Goal: Transaction & Acquisition: Purchase product/service

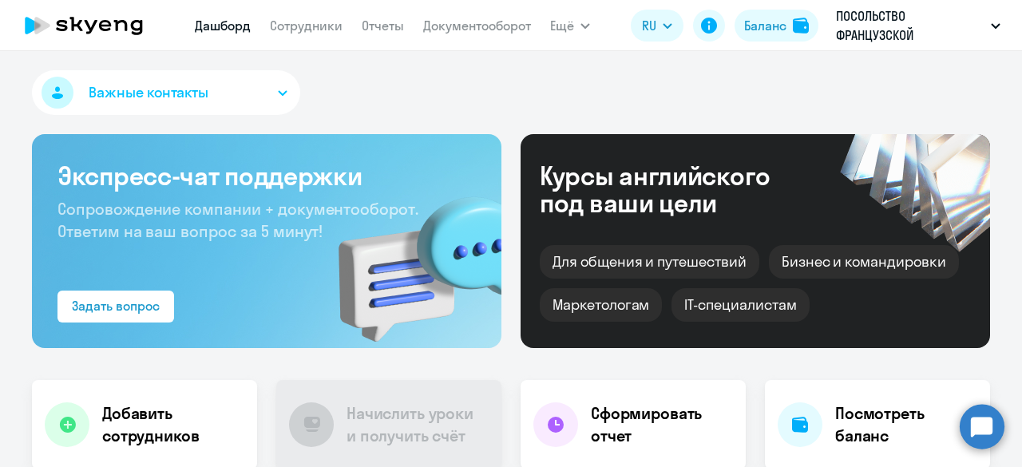
select select "30"
click at [317, 26] on link "Сотрудники" at bounding box center [306, 26] width 73 height 16
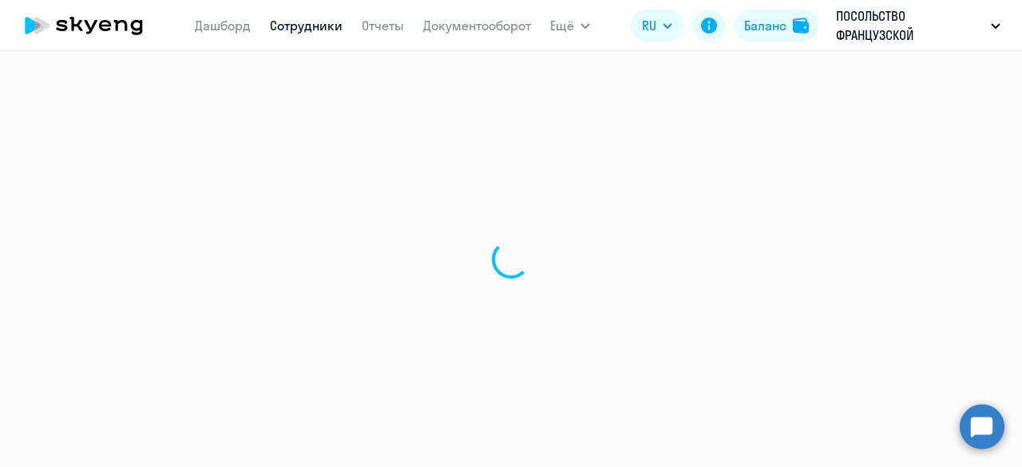
select select "30"
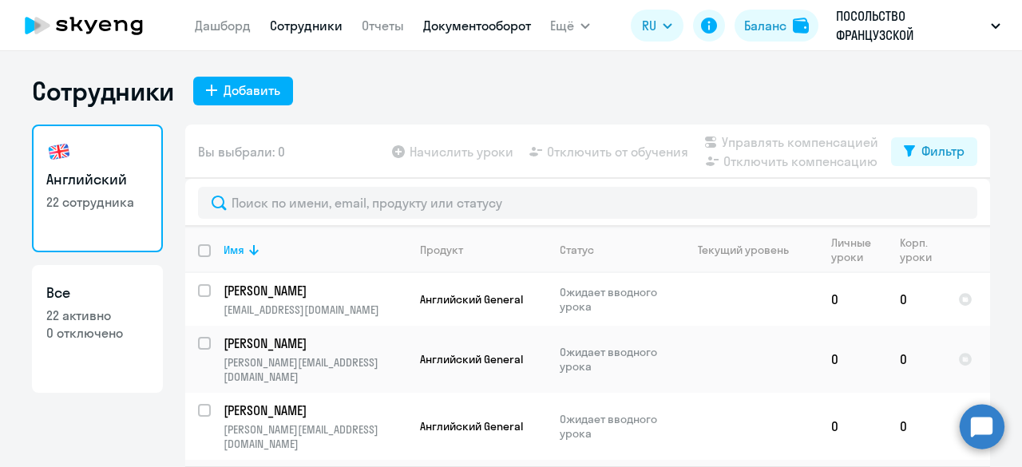
click at [450, 23] on link "Документооборот" at bounding box center [477, 26] width 108 height 16
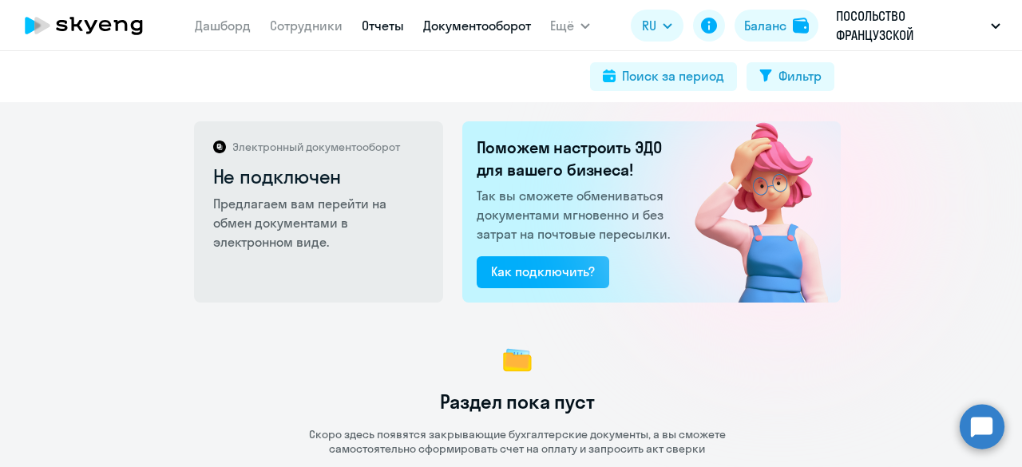
click at [377, 29] on link "Отчеты" at bounding box center [383, 26] width 42 height 16
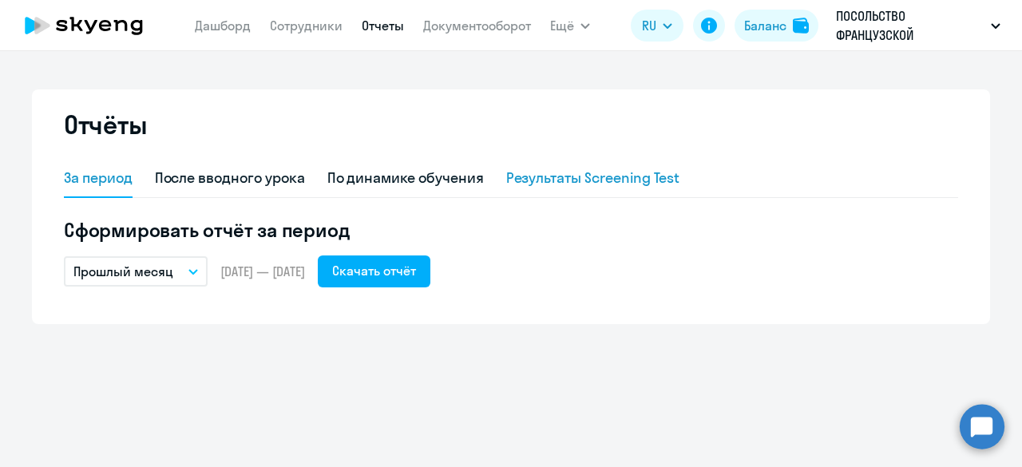
click at [551, 176] on div "Результаты Screening Test" at bounding box center [593, 178] width 174 height 21
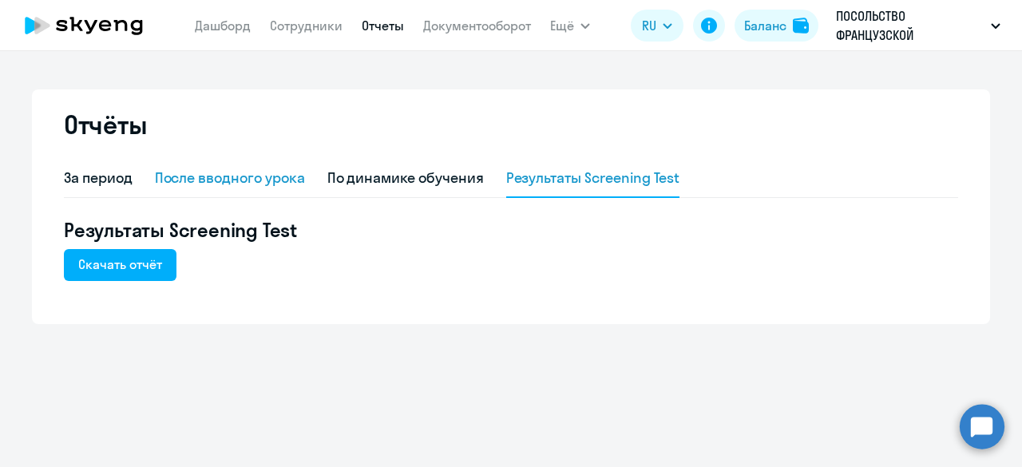
click at [246, 186] on div "После вводного урока" at bounding box center [230, 178] width 150 height 21
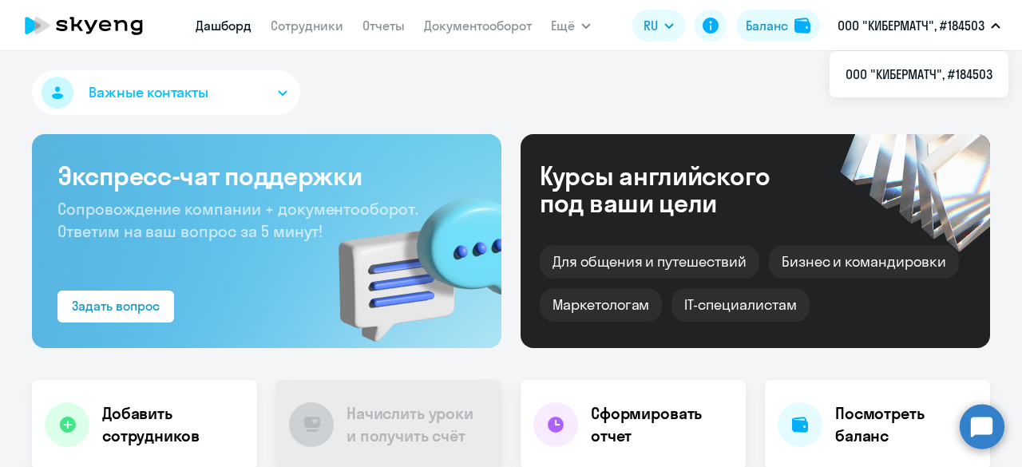
click at [778, 16] on div "Баланс" at bounding box center [767, 25] width 42 height 19
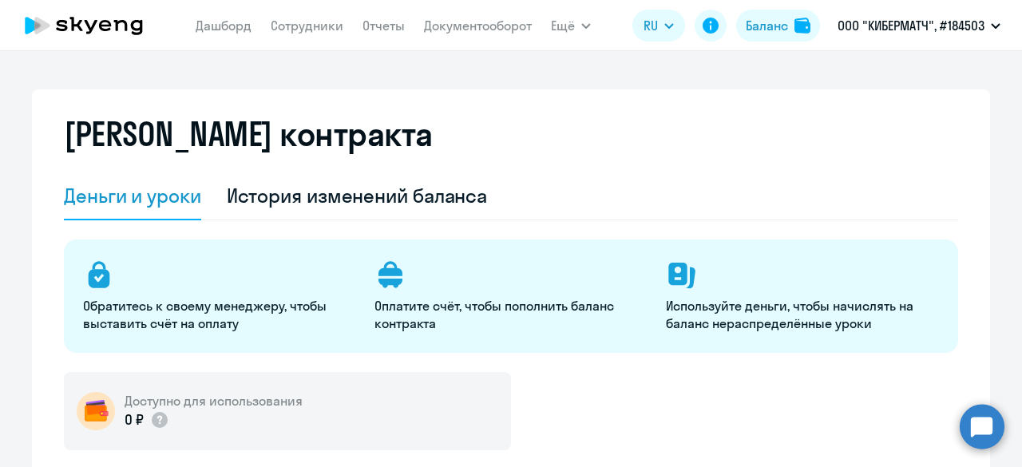
select select "english_adult_not_native_speaker"
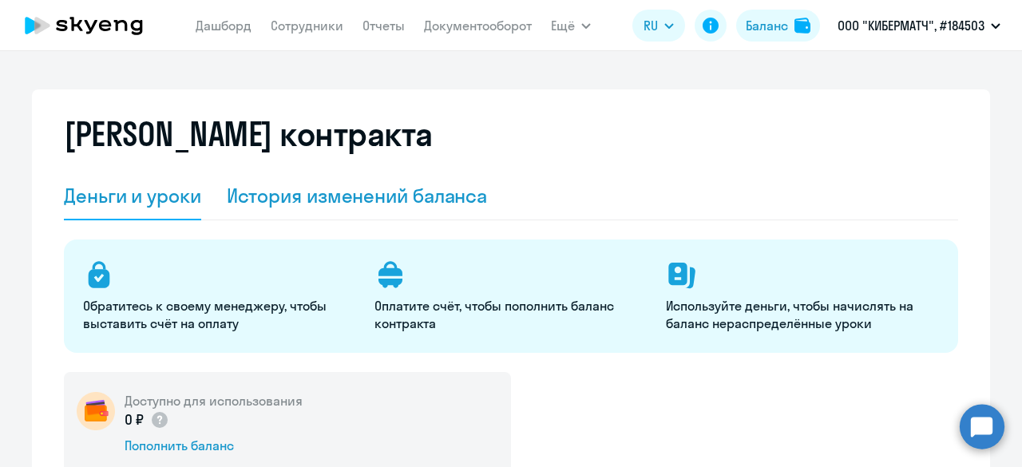
click at [335, 204] on div "История изменений баланса" at bounding box center [357, 196] width 261 height 26
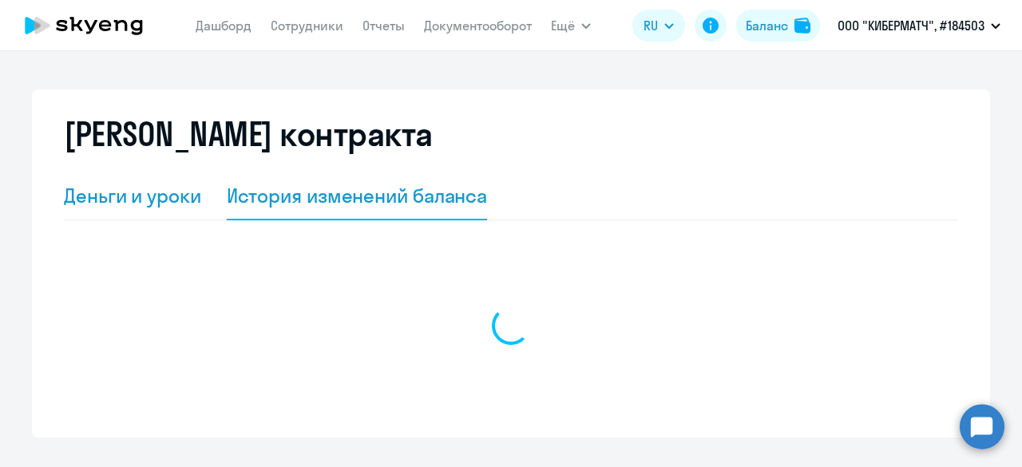
click at [160, 207] on div "Деньги и уроки" at bounding box center [132, 196] width 137 height 26
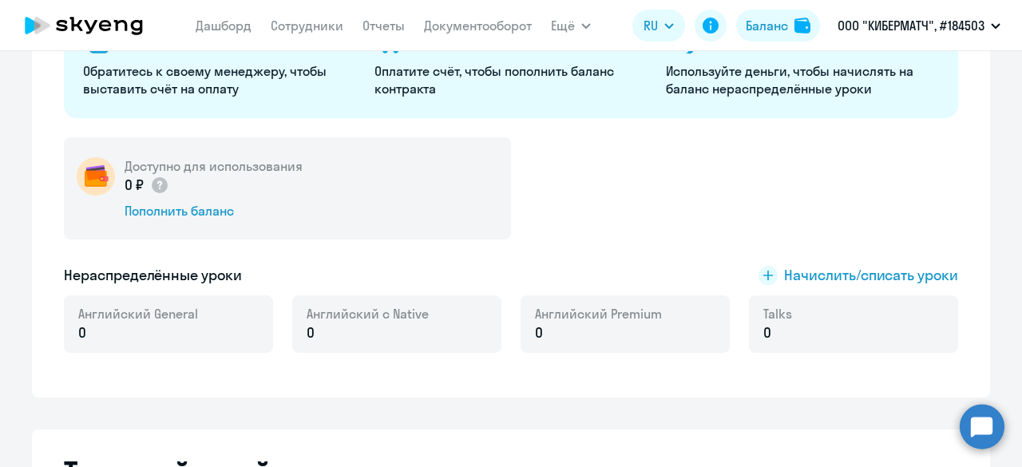
scroll to position [239, 0]
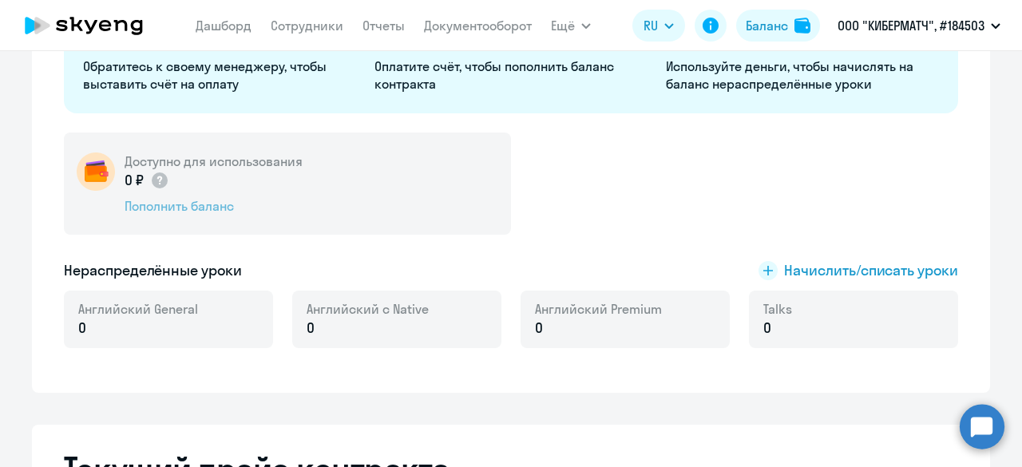
click at [208, 213] on div "Пополнить баланс" at bounding box center [214, 206] width 178 height 18
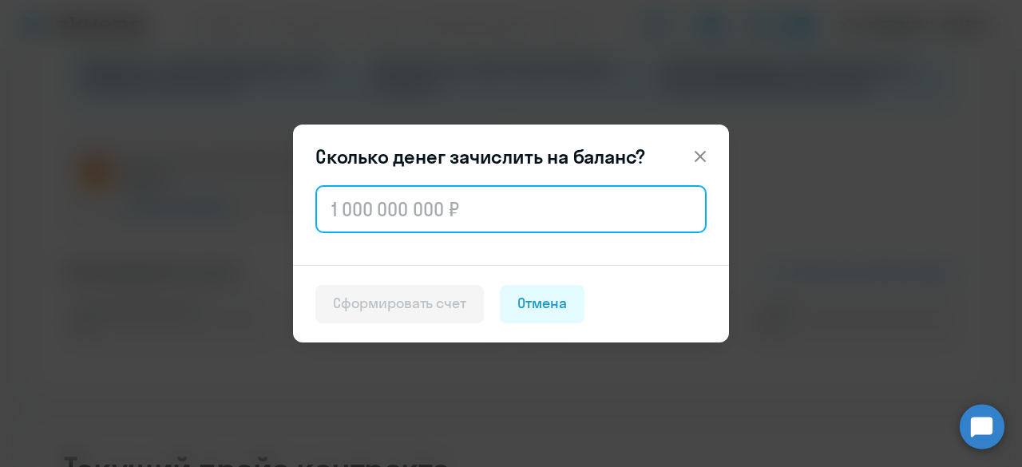
click at [366, 213] on input "text" at bounding box center [510, 209] width 391 height 48
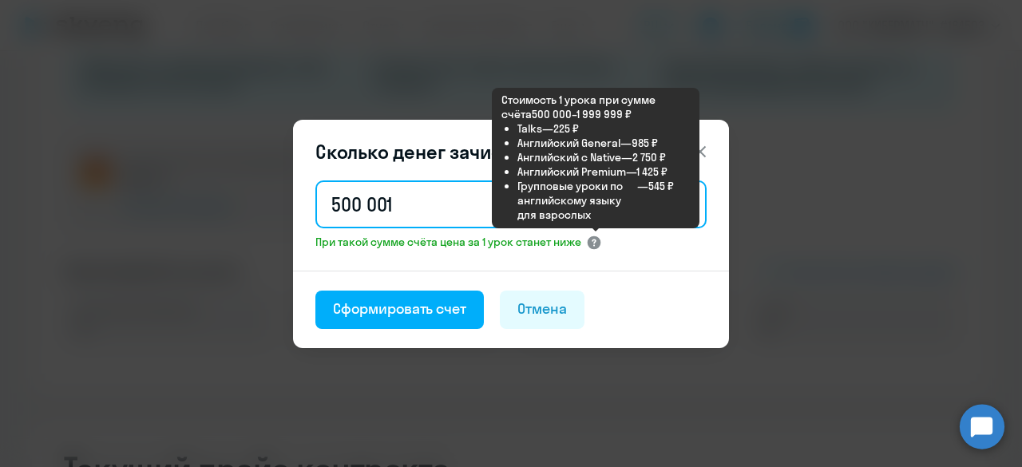
type input "500 001"
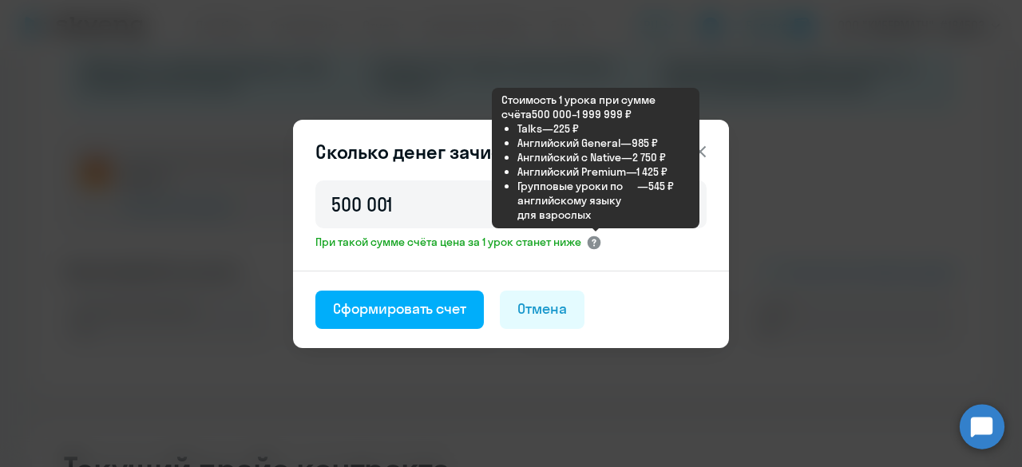
click at [591, 245] on icon at bounding box center [594, 243] width 16 height 16
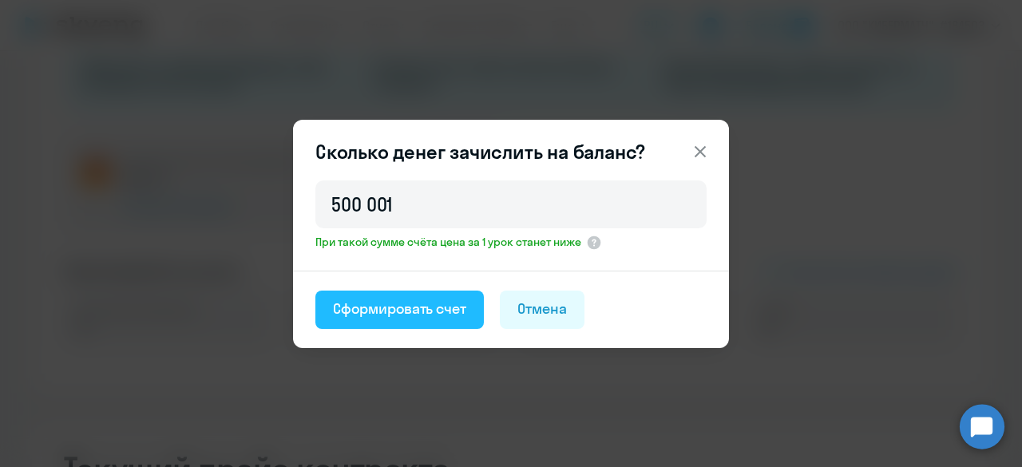
click at [407, 301] on div "Сформировать счет" at bounding box center [399, 309] width 133 height 21
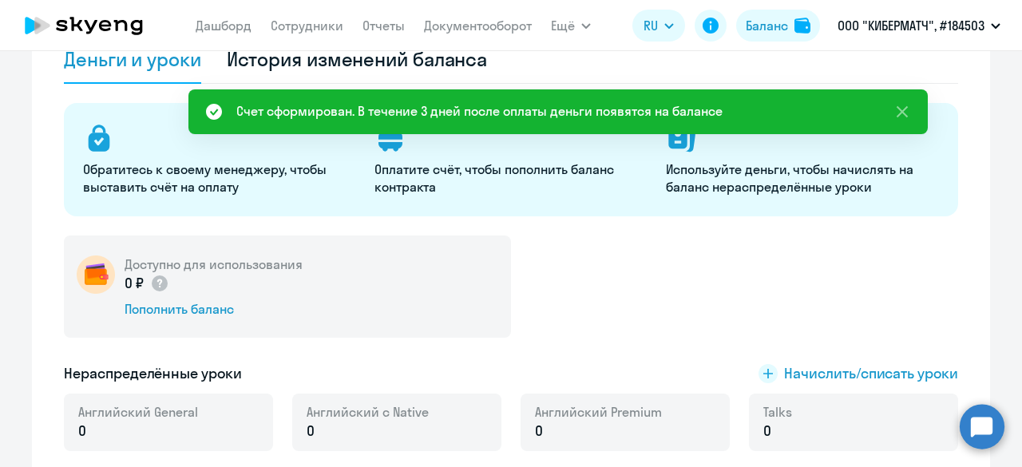
scroll to position [80, 0]
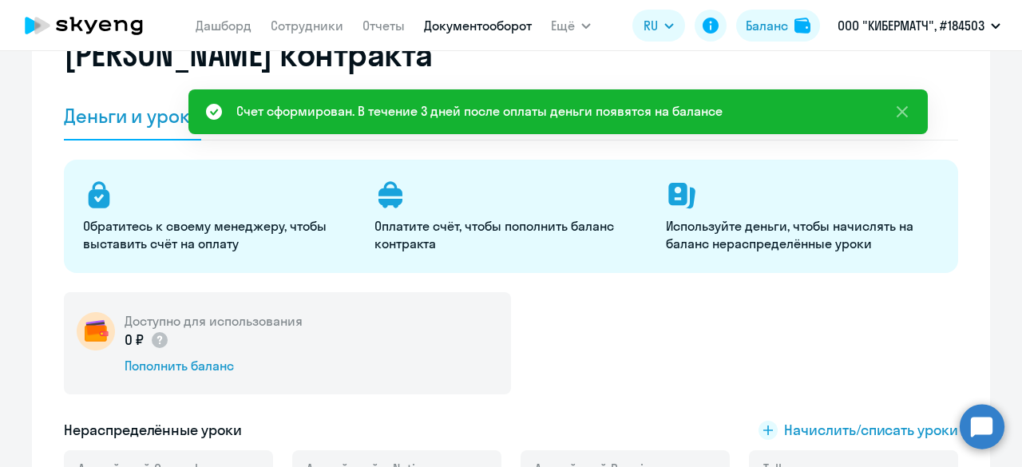
click at [495, 30] on link "Документооборот" at bounding box center [478, 26] width 108 height 16
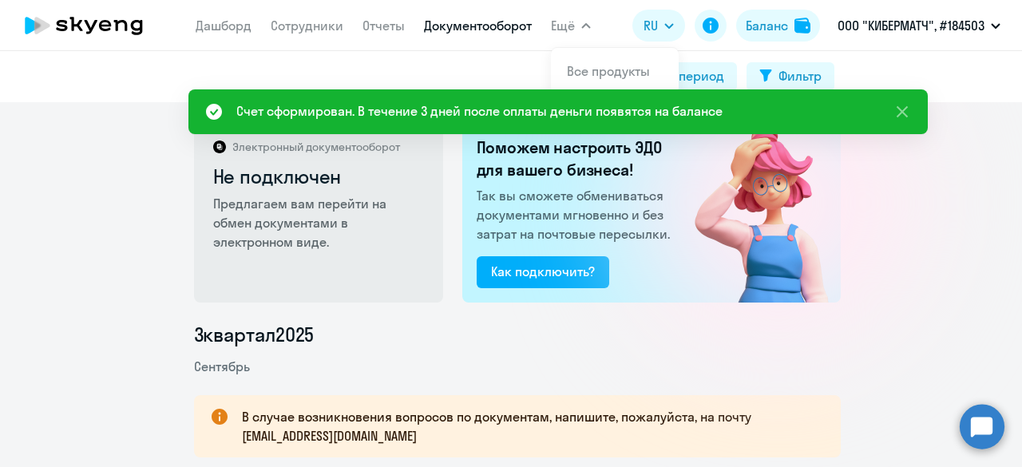
click at [573, 27] on span "Ещё" at bounding box center [563, 25] width 24 height 19
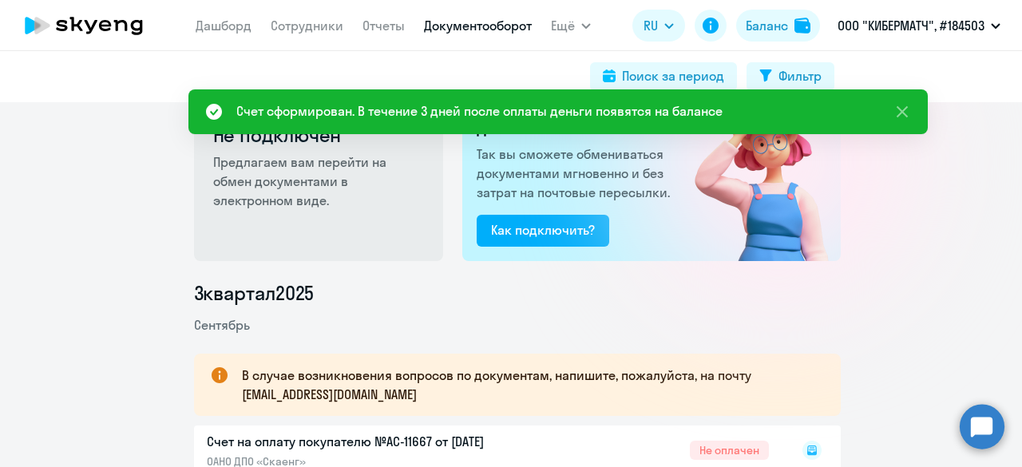
scroll to position [129, 0]
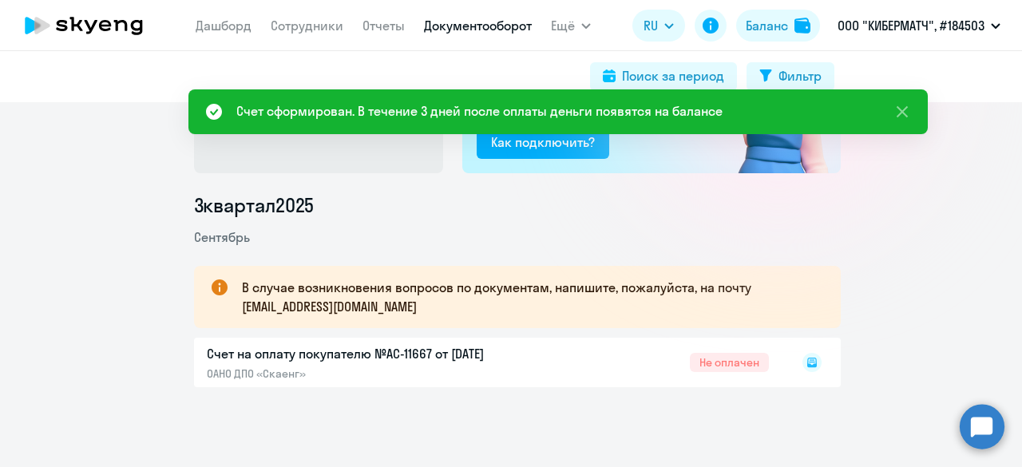
click at [802, 354] on icon at bounding box center [811, 362] width 19 height 19
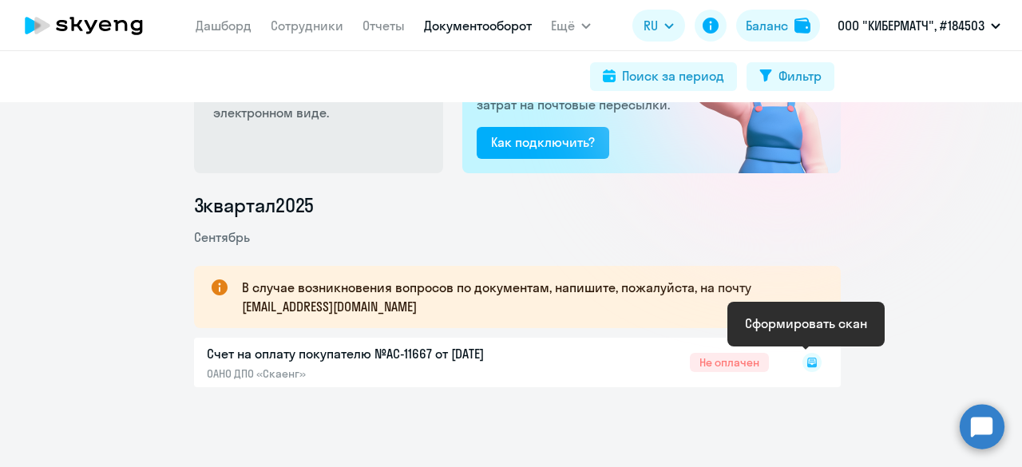
click at [809, 360] on icon at bounding box center [811, 359] width 5 height 1
click at [799, 318] on div "Сформировать скан" at bounding box center [806, 323] width 122 height 19
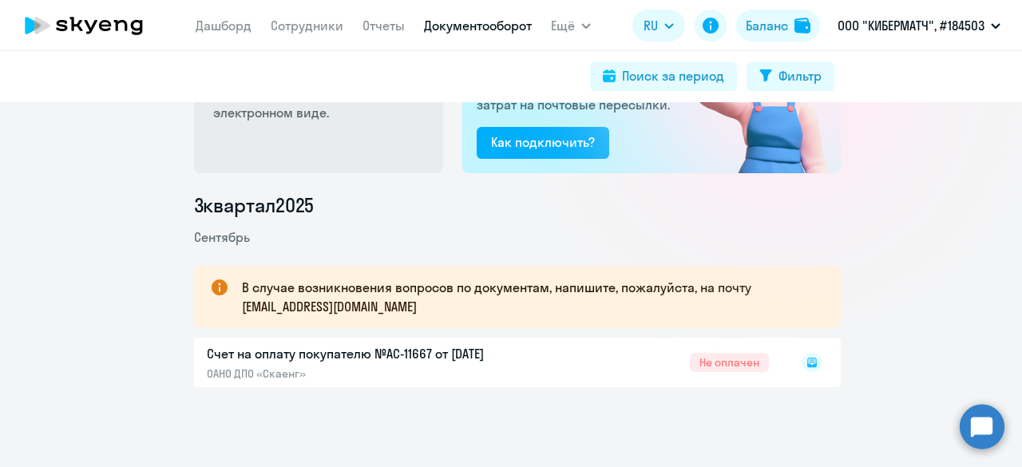
click at [809, 360] on icon at bounding box center [812, 363] width 10 height 10
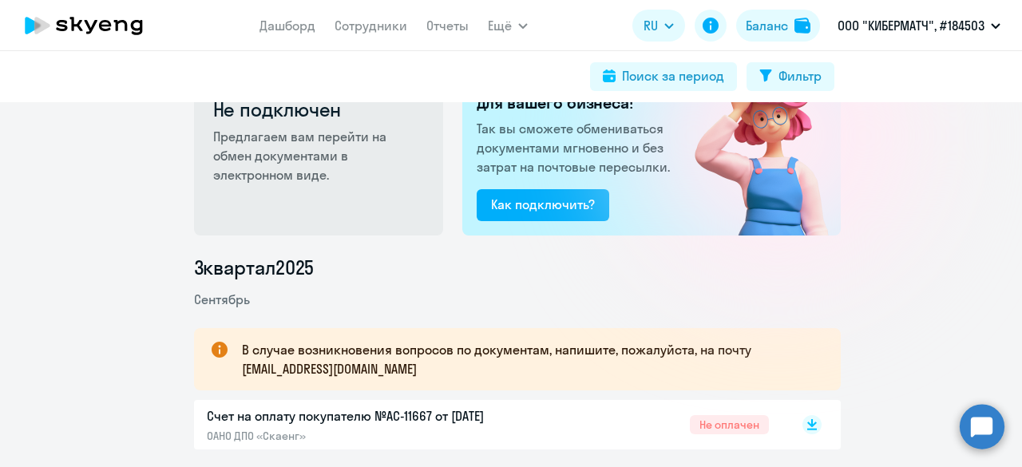
scroll to position [129, 0]
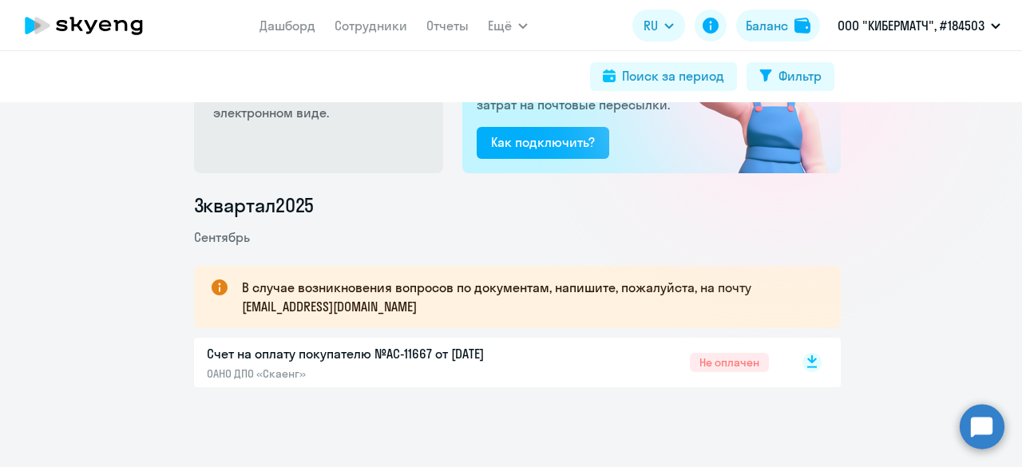
click at [804, 358] on rect at bounding box center [811, 362] width 19 height 19
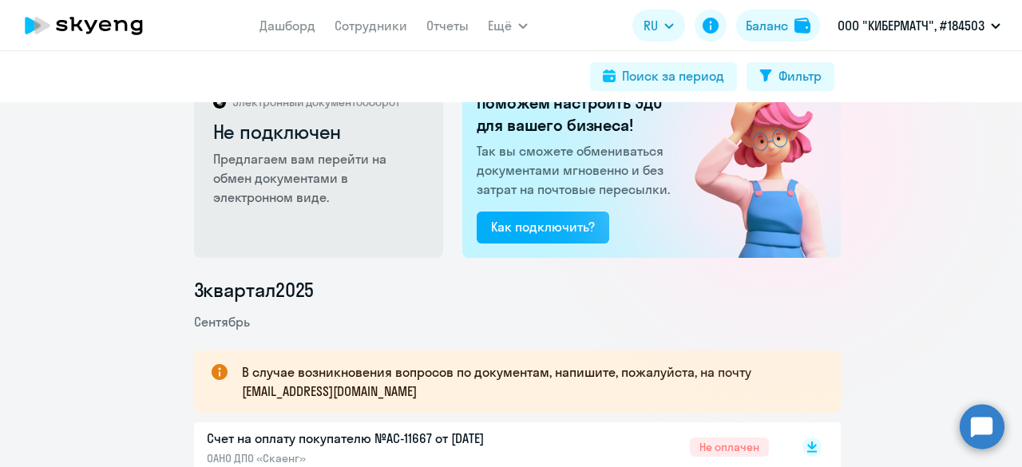
scroll to position [0, 0]
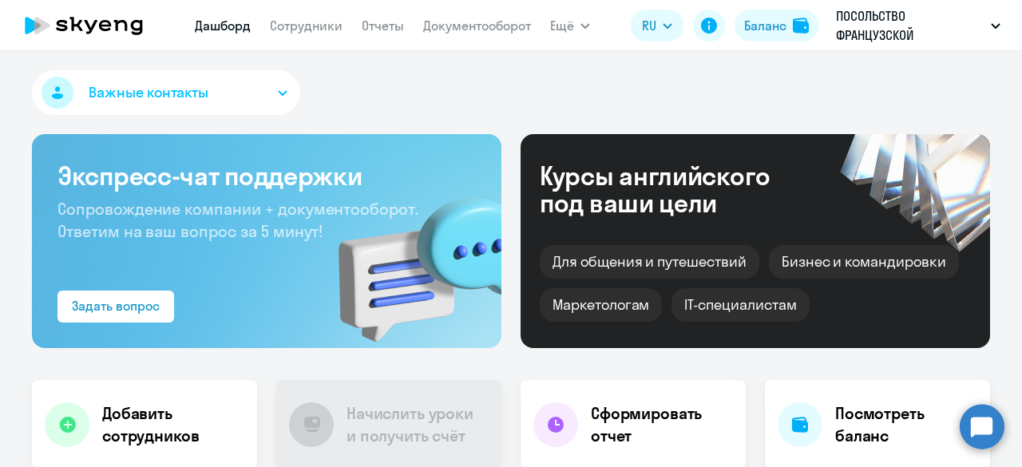
select select "30"
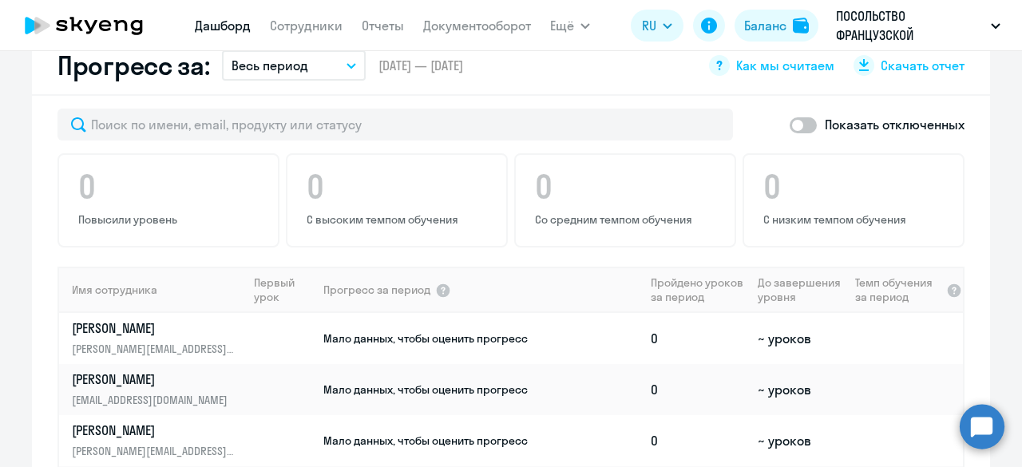
scroll to position [798, 0]
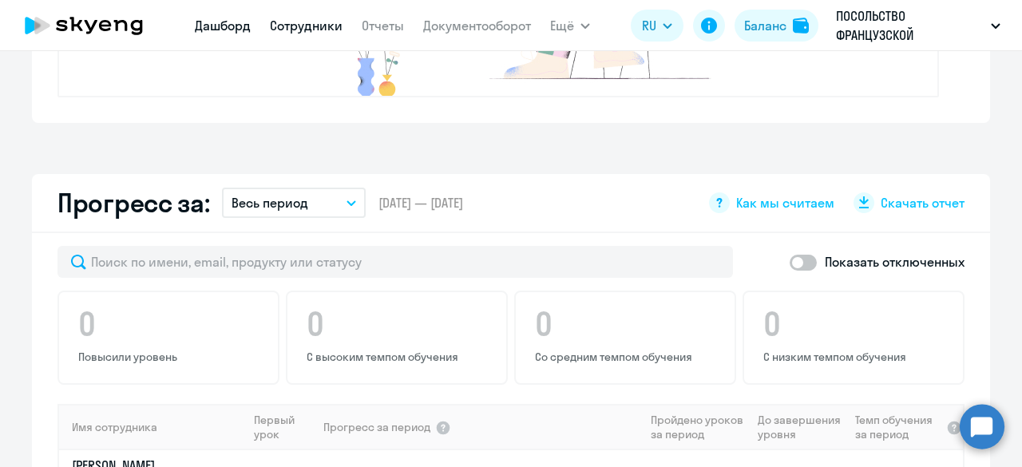
click at [303, 30] on link "Сотрудники" at bounding box center [306, 26] width 73 height 16
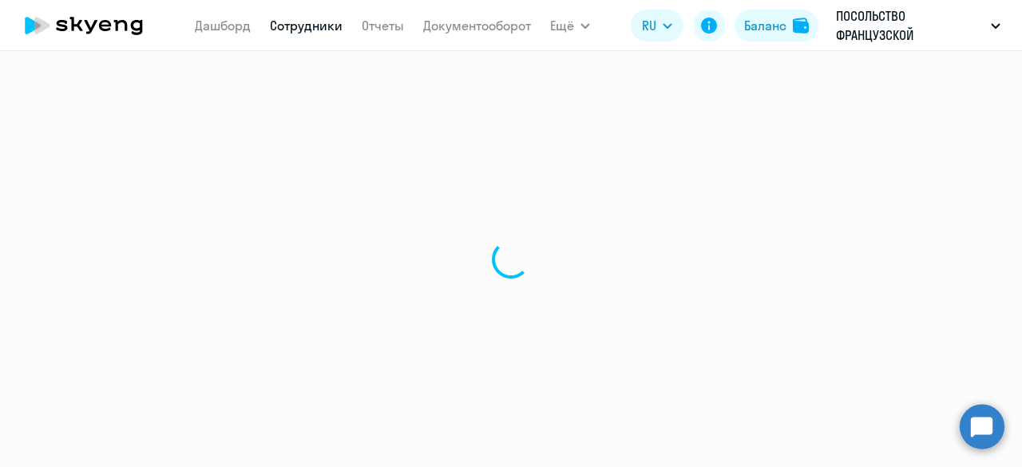
select select "30"
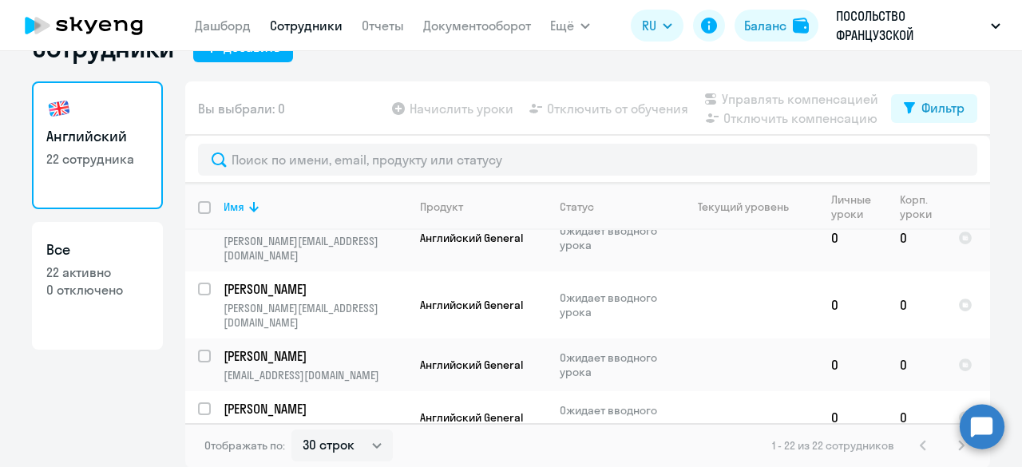
scroll to position [954, 0]
